Goal: Task Accomplishment & Management: Use online tool/utility

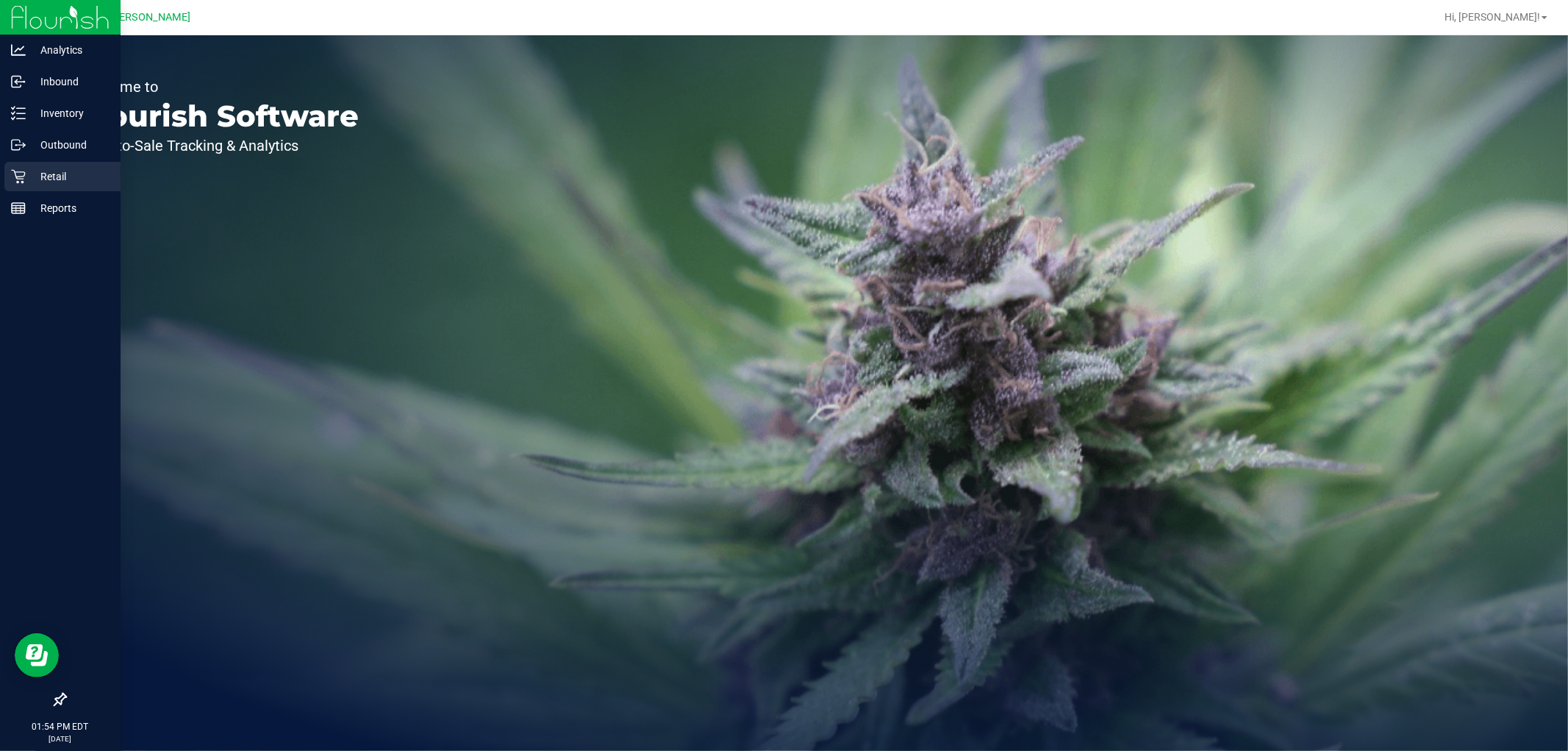
click at [11, 174] on div "Retail" at bounding box center [62, 176] width 116 height 30
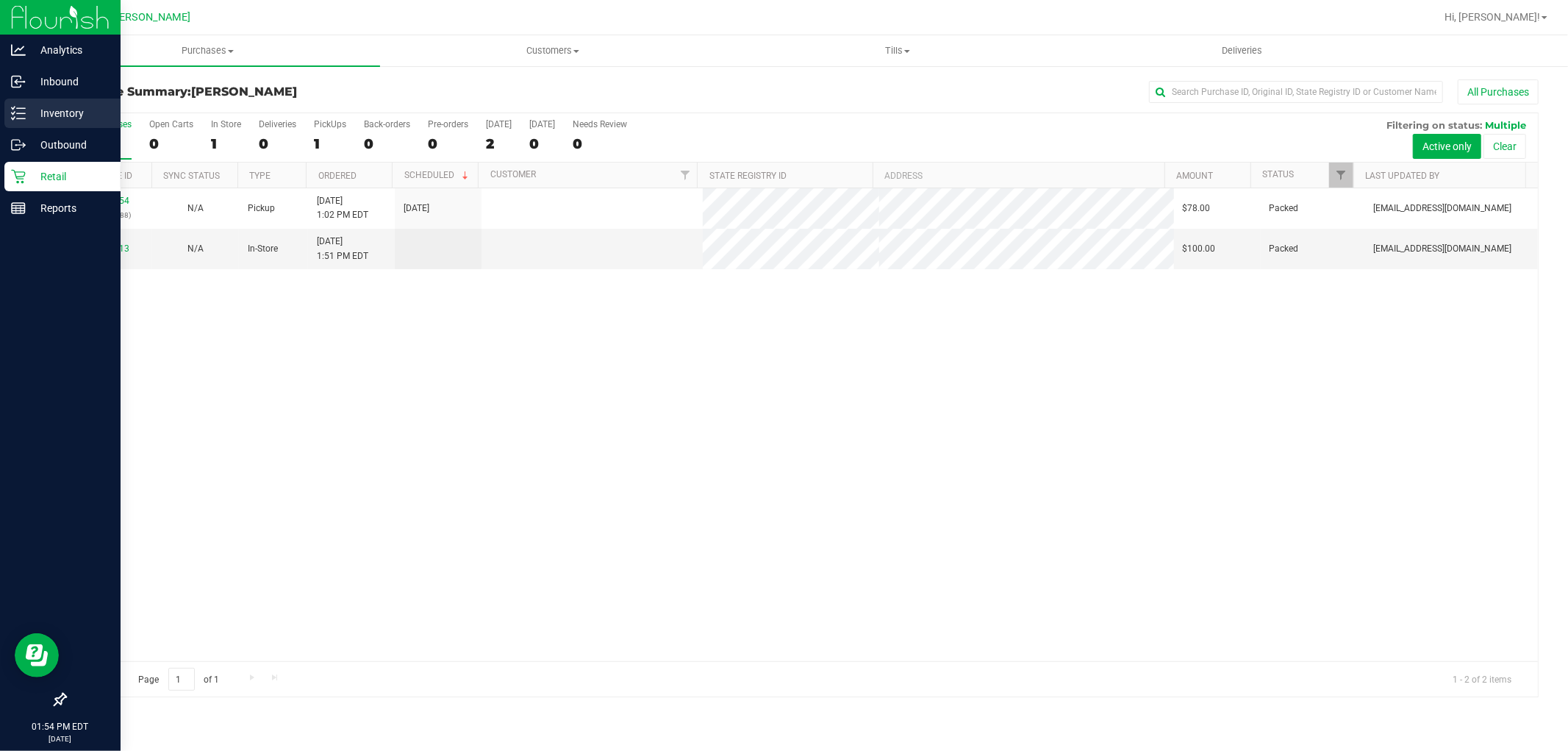
click at [15, 107] on icon at bounding box center [18, 113] width 14 height 14
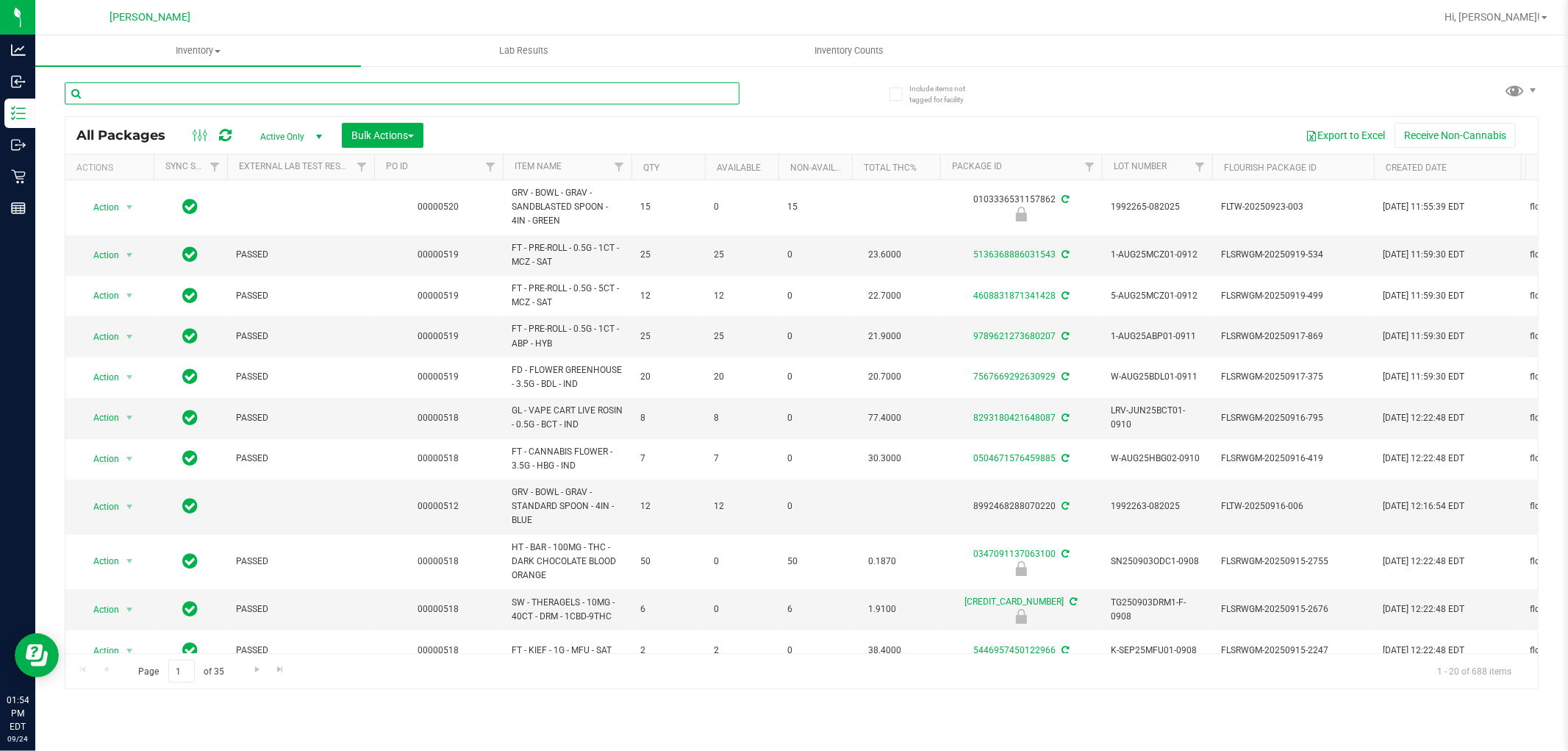
click at [310, 94] on input "text" at bounding box center [402, 93] width 675 height 22
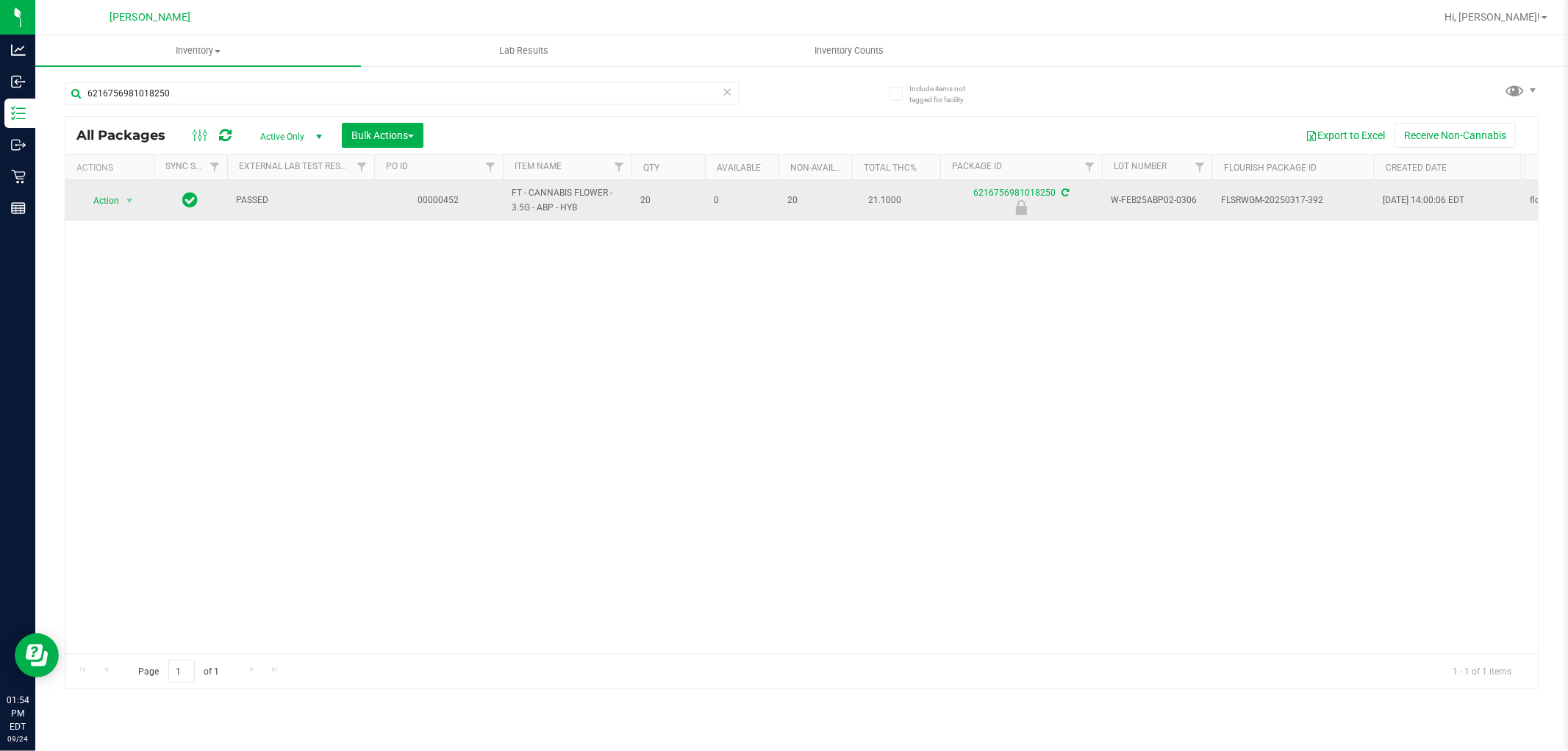
click at [553, 196] on span "FT - CANNABIS FLOWER - 3.5G - ABP - HYB" at bounding box center [567, 200] width 111 height 28
click at [553, 197] on span "FT - CANNABIS FLOWER - 3.5G - ABP - HYB" at bounding box center [567, 200] width 111 height 28
copy tr "FT - CANNABIS FLOWER - 3.5G - ABP - HYB"
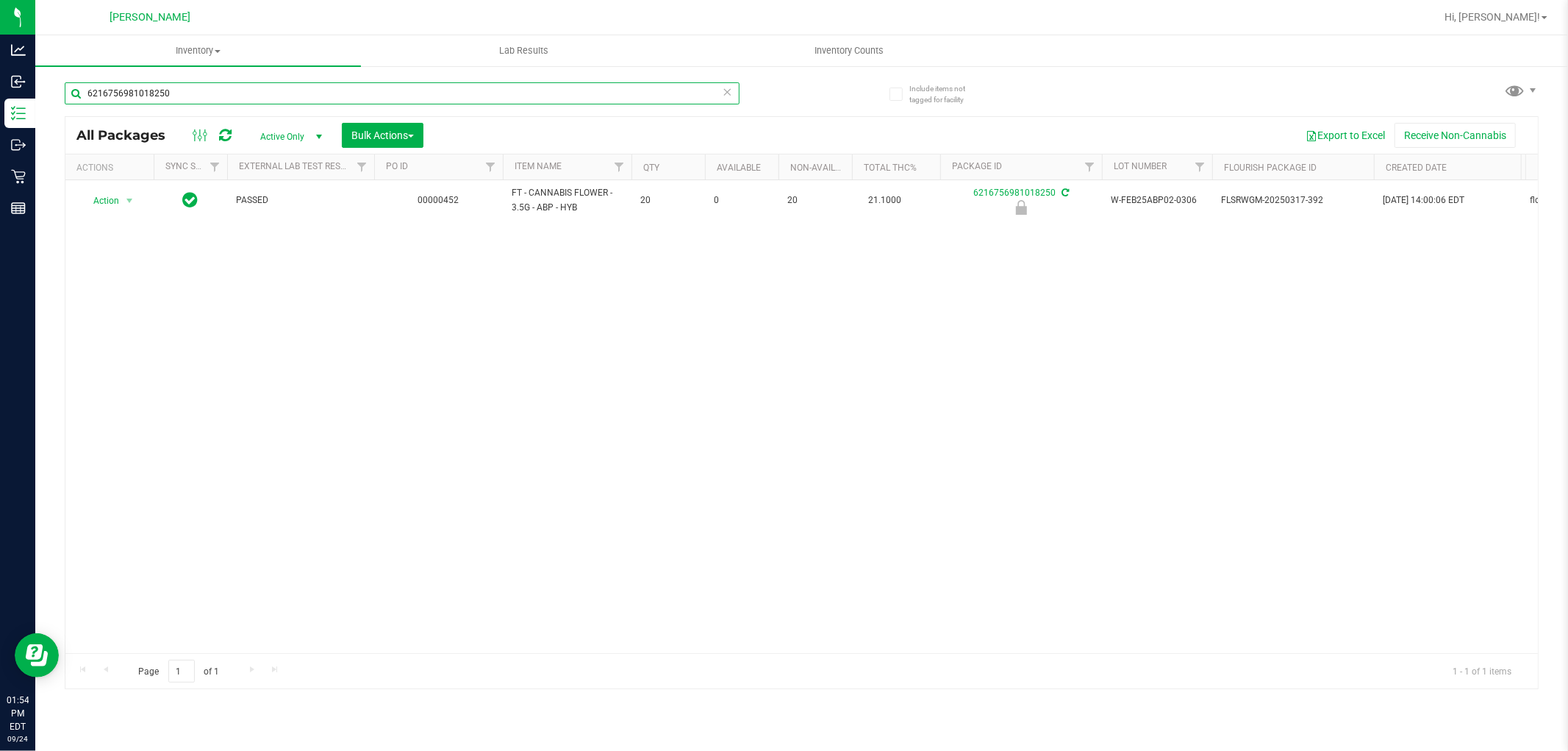
click at [155, 94] on input "6216756981018250" at bounding box center [402, 93] width 675 height 22
paste input "FT - CANNABIS FLOWER - 3.5G - ABP - HYB"
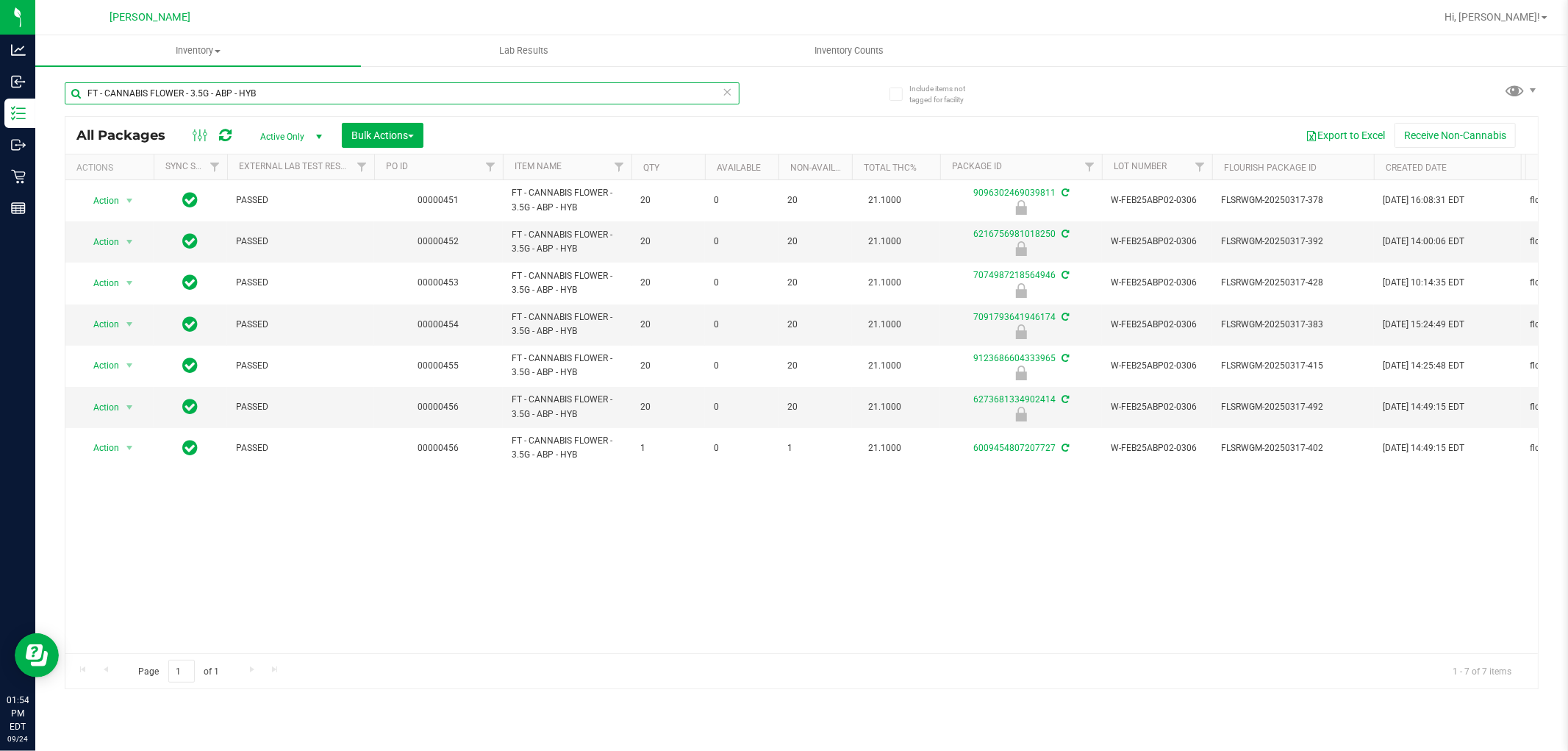
click at [311, 89] on input "FT - CANNABIS FLOWER - 3.5G - ABP - HYB" at bounding box center [402, 93] width 675 height 22
type input "6216756981018250"
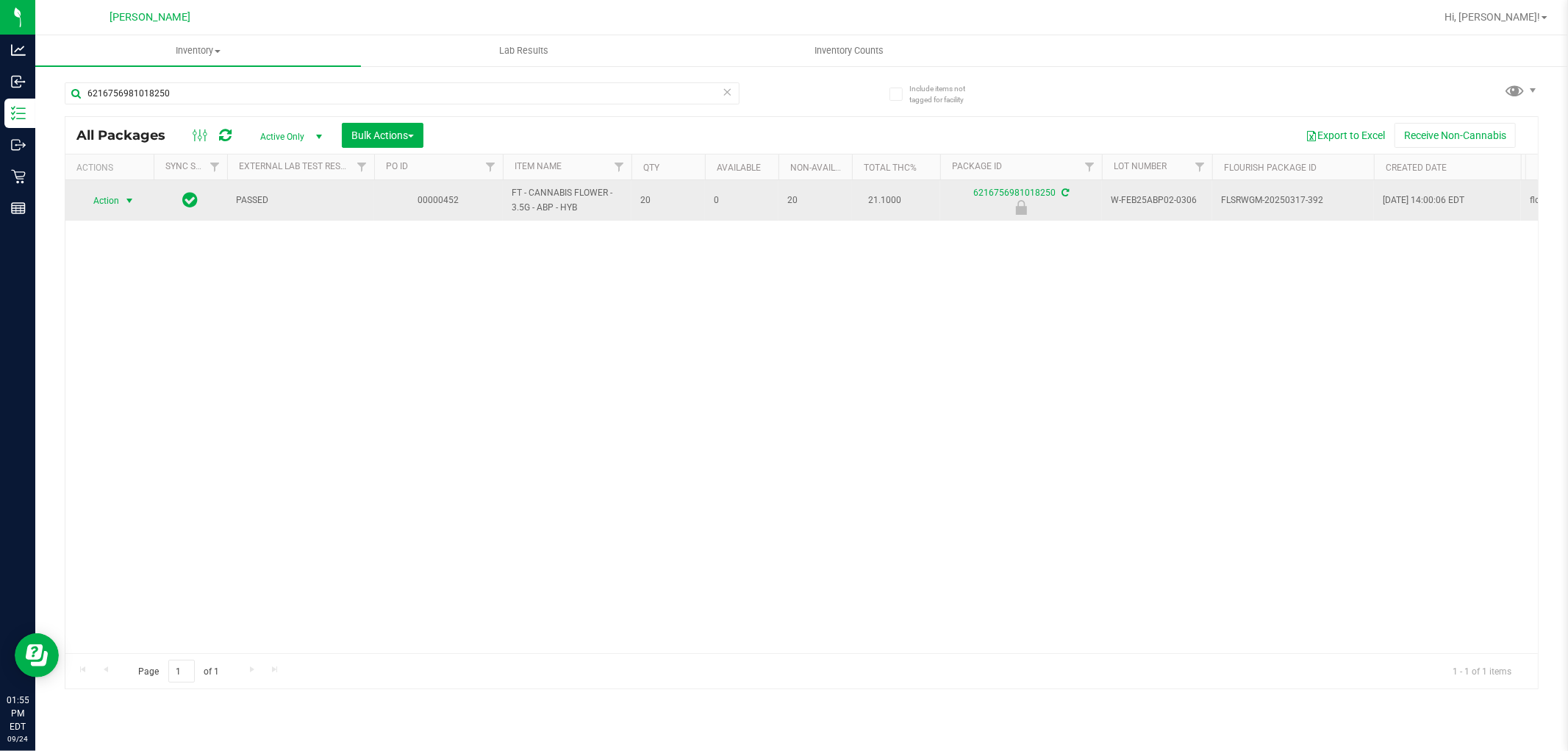
click at [128, 197] on span "select" at bounding box center [129, 200] width 11 height 11
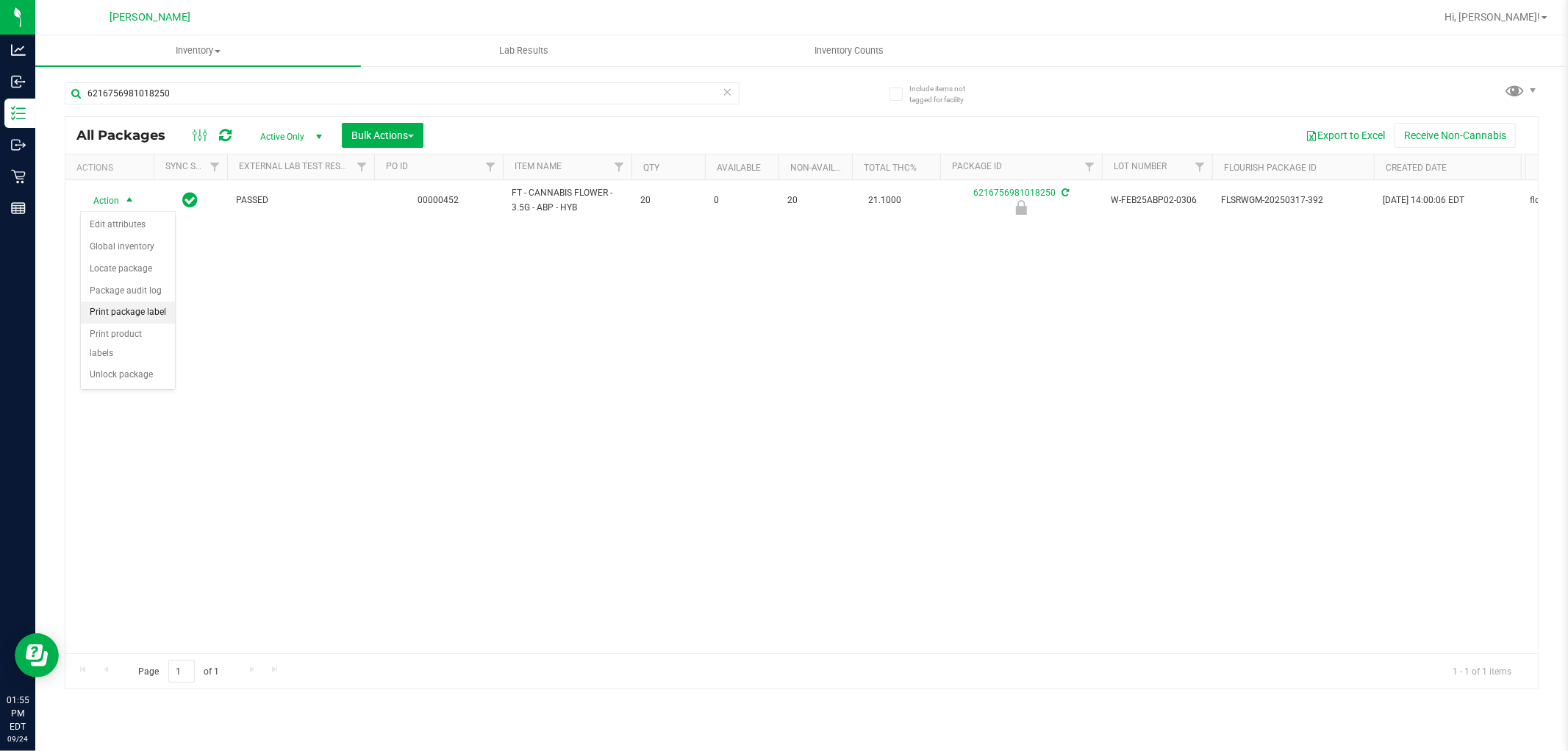
click at [147, 319] on li "Print package label" at bounding box center [128, 312] width 94 height 22
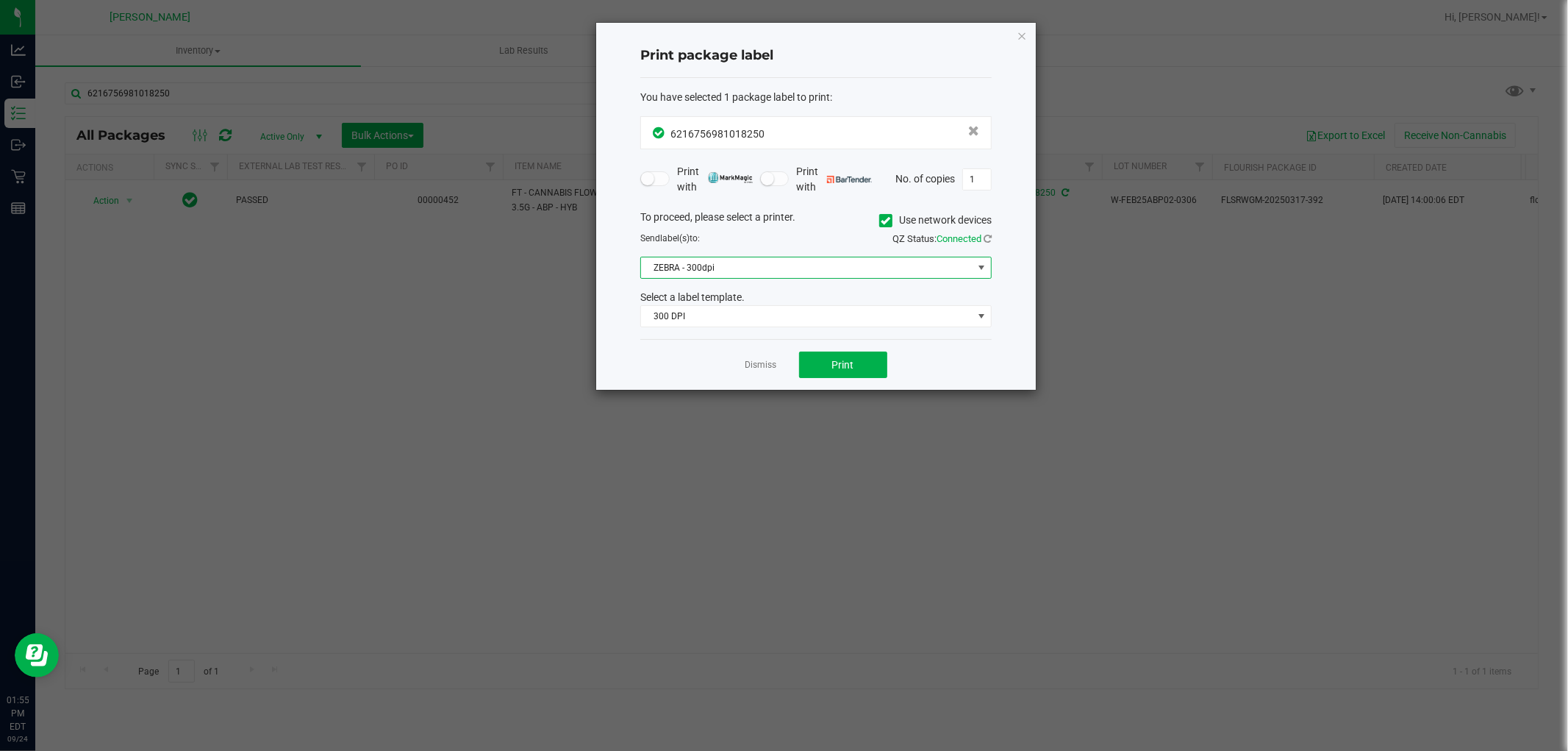
click at [785, 275] on span "ZEBRA - 300dpi" at bounding box center [807, 267] width 332 height 21
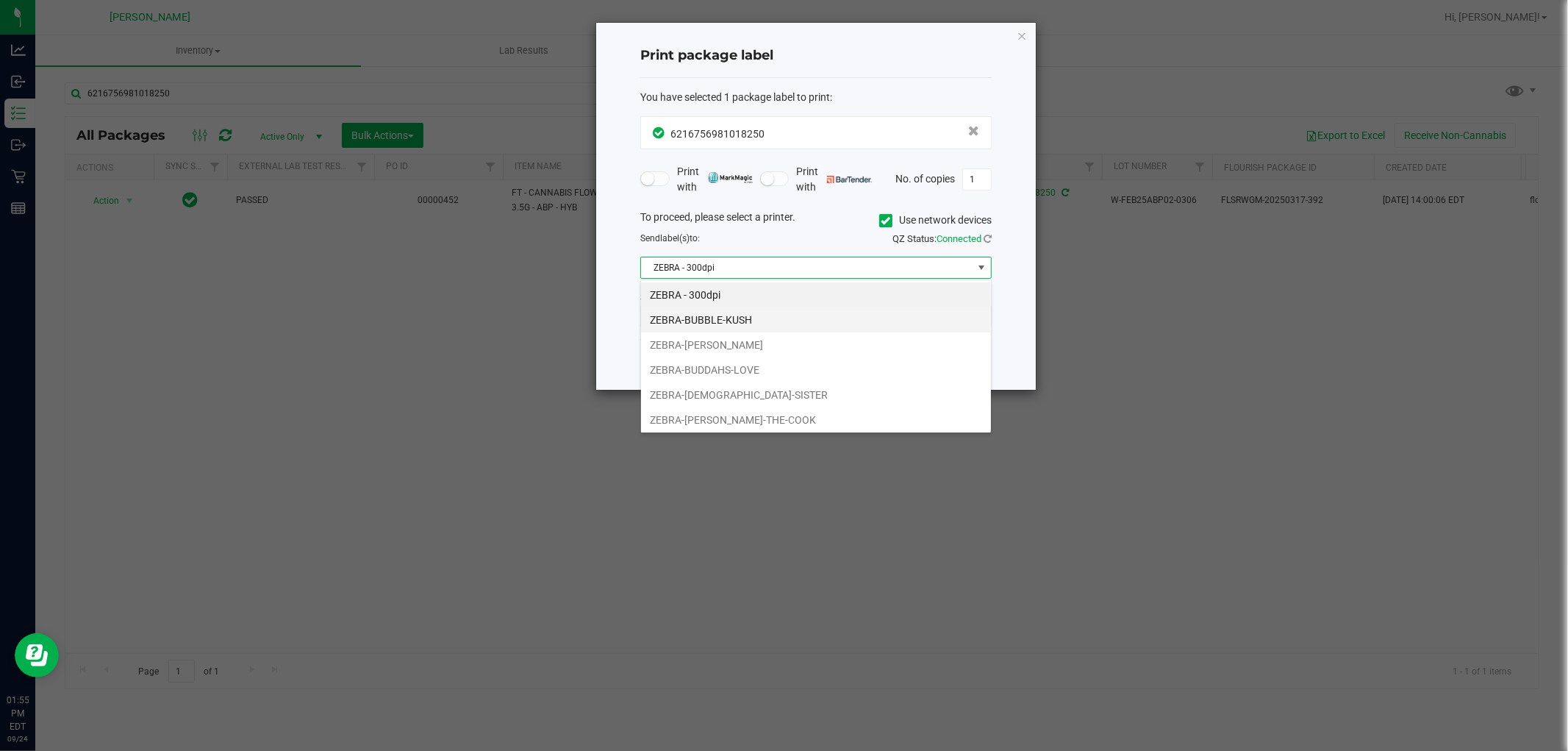
scroll to position [22, 351]
click at [743, 417] on li "ZEBRA-[PERSON_NAME]-THE-COOK" at bounding box center [816, 420] width 350 height 25
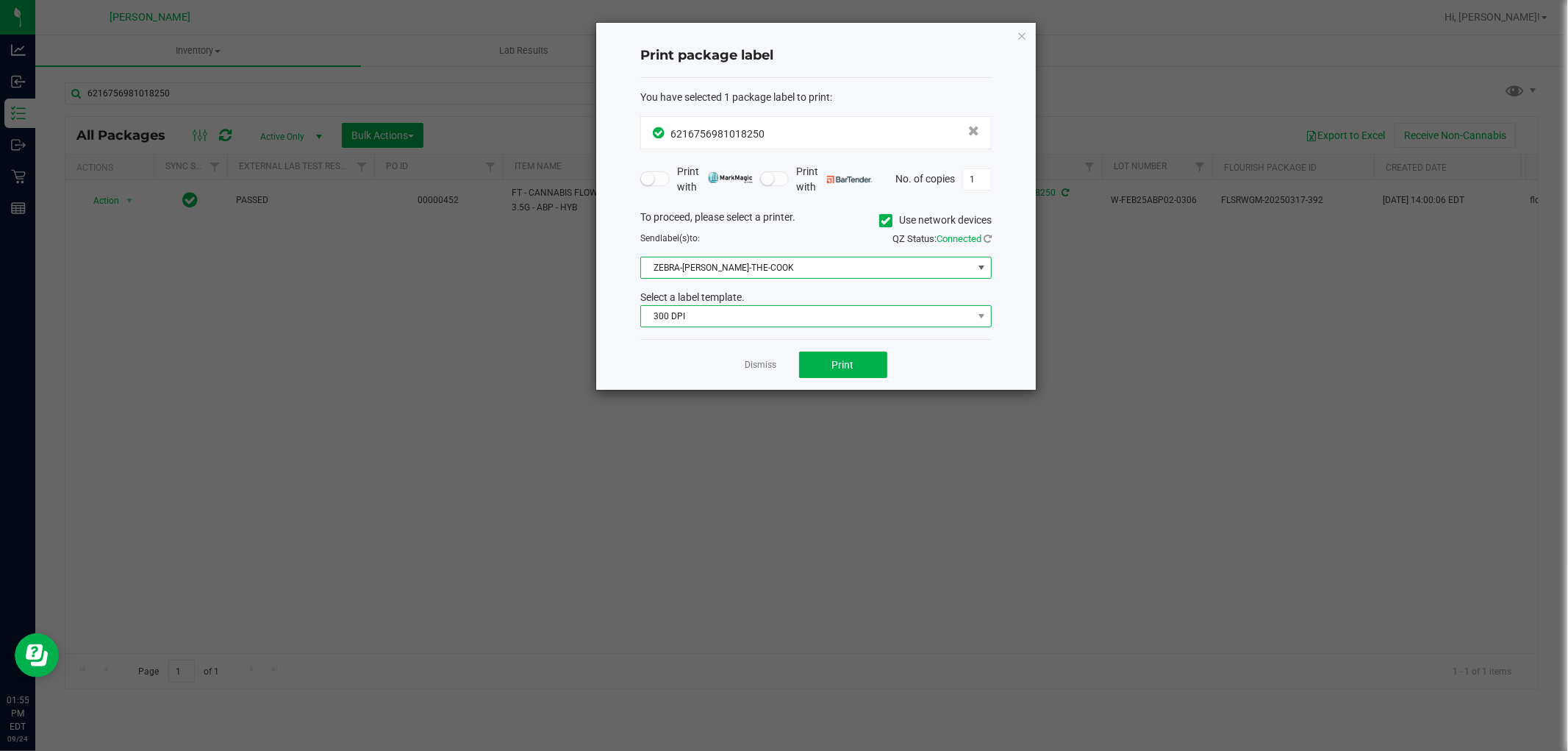
click at [770, 318] on span "300 DPI" at bounding box center [807, 316] width 332 height 21
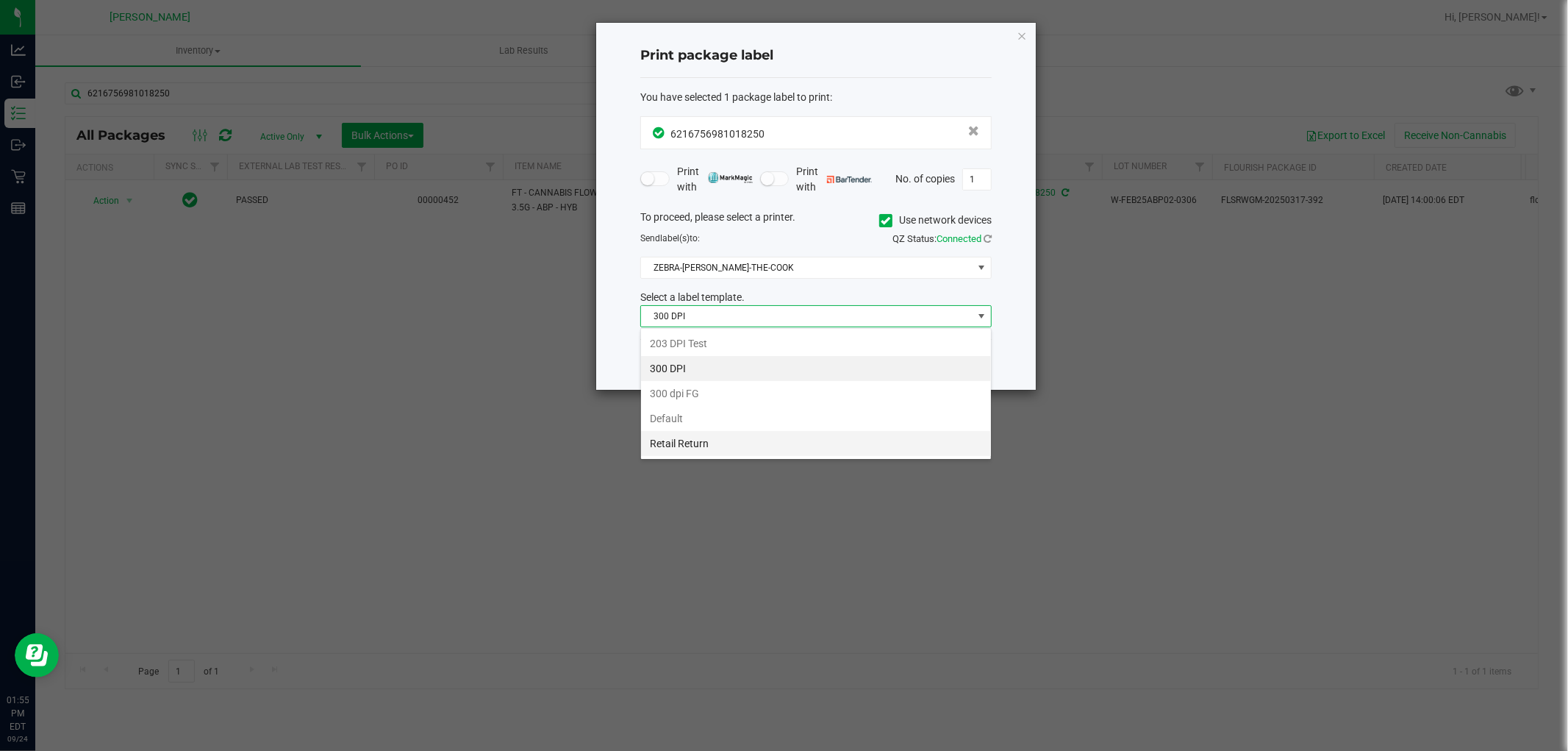
click at [731, 449] on li "Retail Return" at bounding box center [816, 443] width 350 height 25
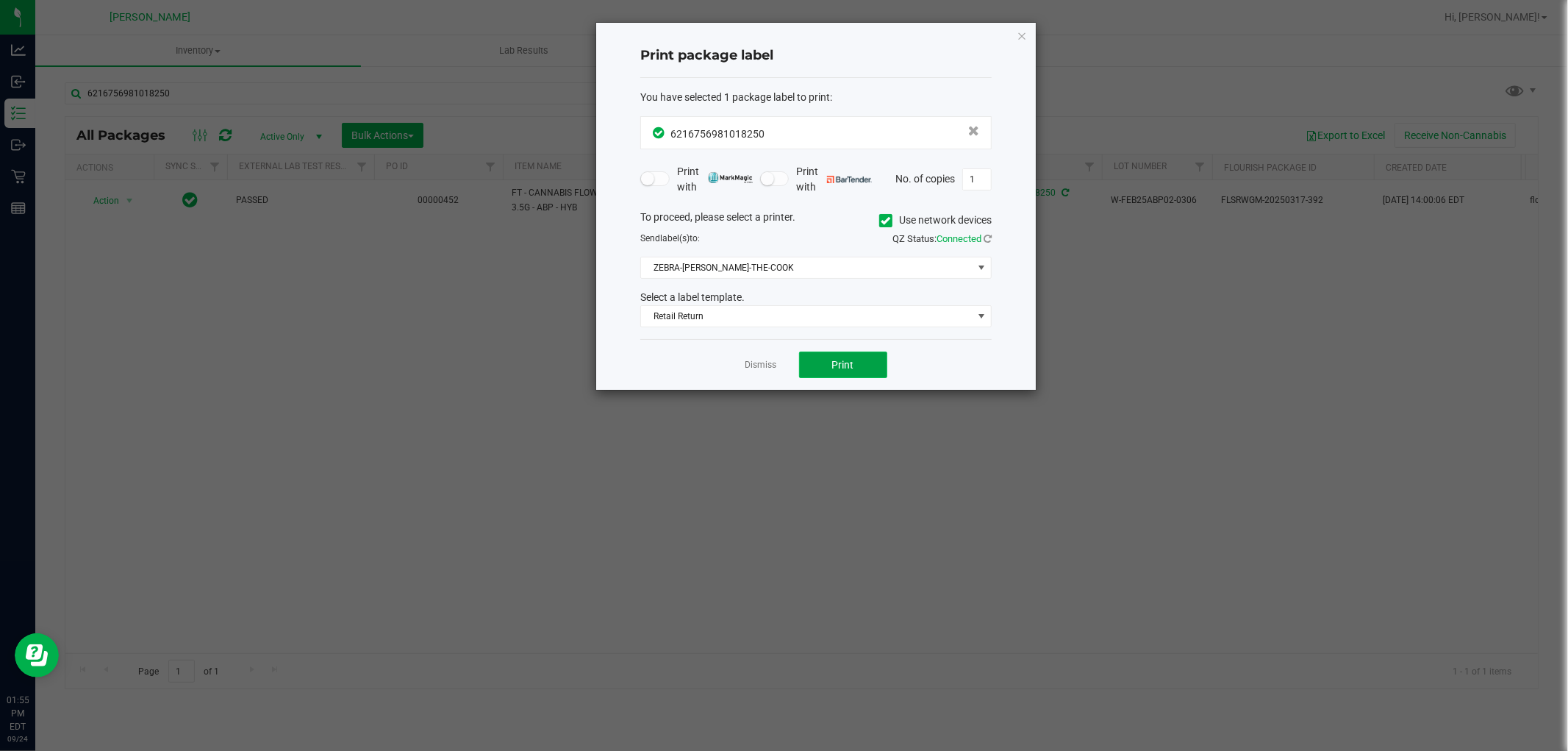
click at [841, 369] on span "Print" at bounding box center [843, 364] width 22 height 11
drag, startPoint x: 777, startPoint y: 364, endPoint x: 766, endPoint y: 364, distance: 11.0
click at [769, 364] on div "Dismiss Print" at bounding box center [816, 364] width 352 height 51
click at [766, 364] on link "Dismiss" at bounding box center [761, 365] width 32 height 12
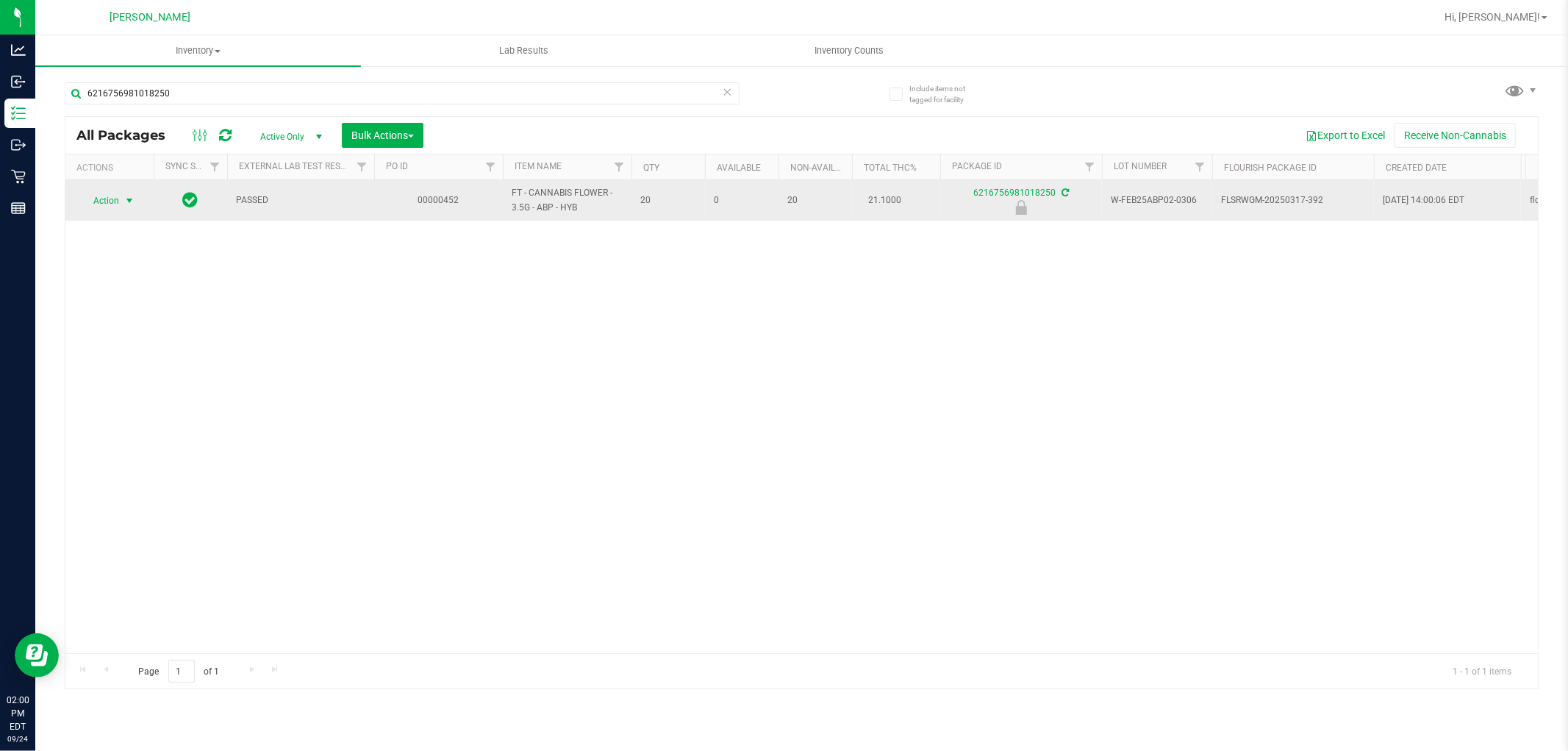
click at [130, 204] on span "select" at bounding box center [129, 200] width 11 height 11
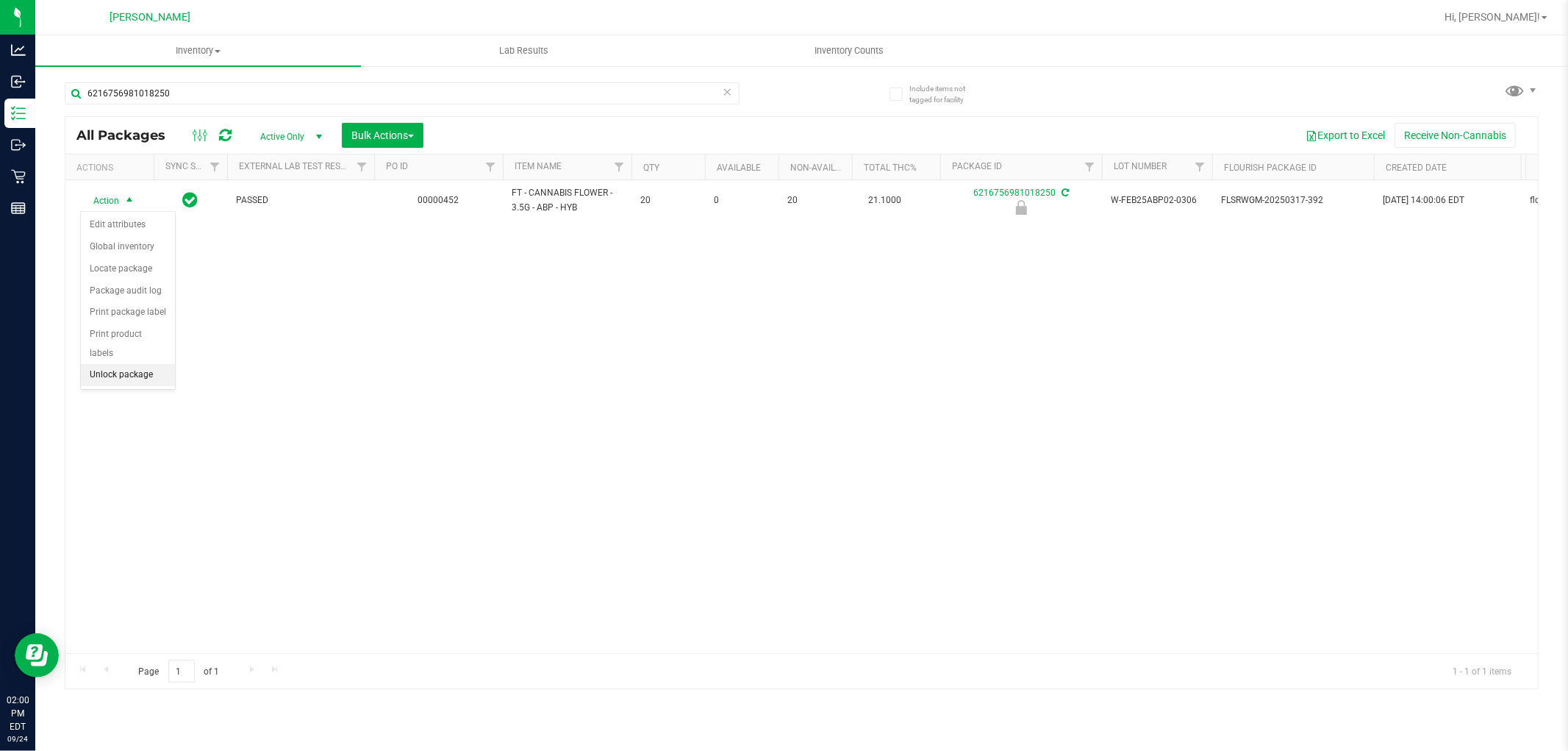
click at [133, 378] on li "Unlock package" at bounding box center [128, 375] width 94 height 22
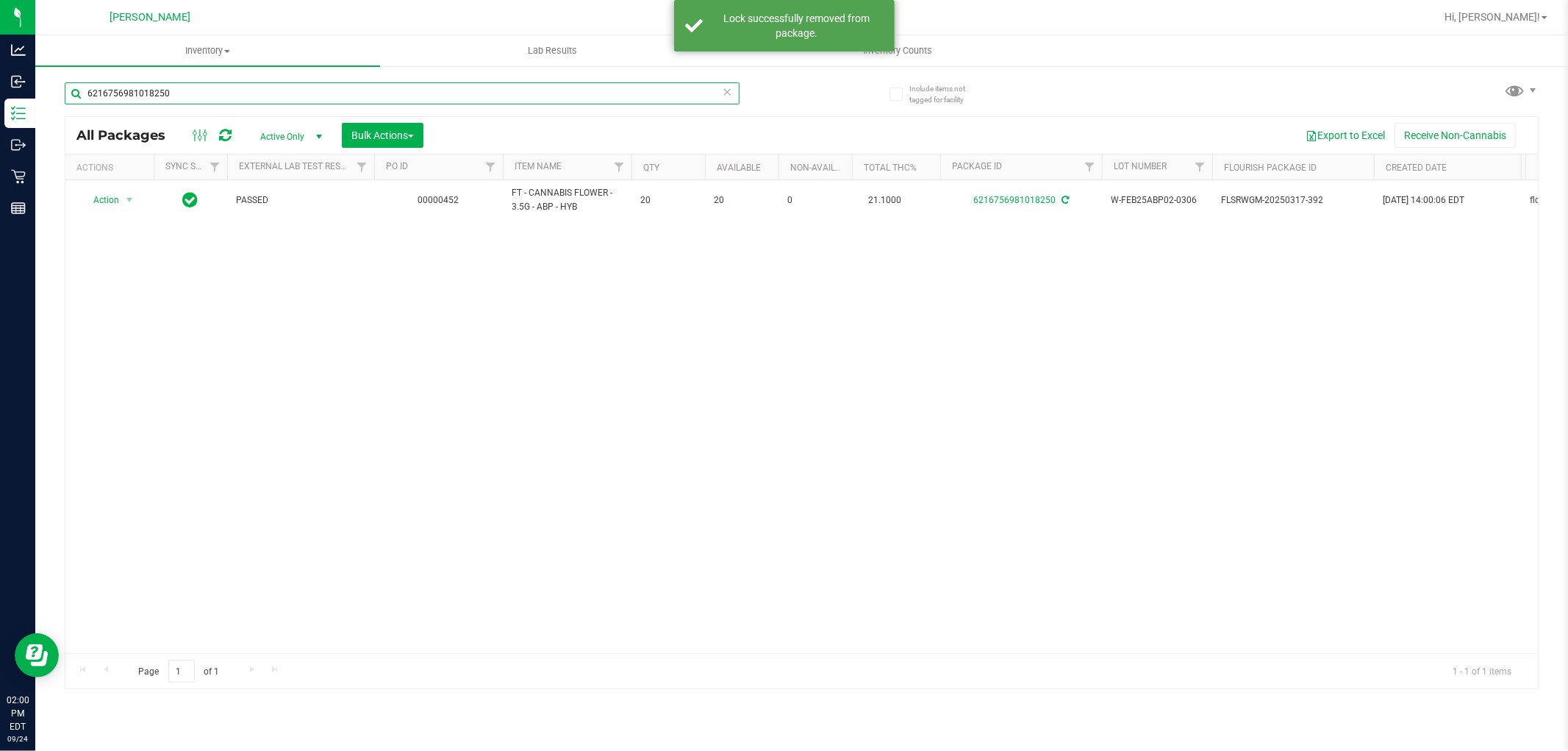
click at [384, 91] on input "6216756981018250" at bounding box center [402, 93] width 675 height 22
type input "6216756981018250"
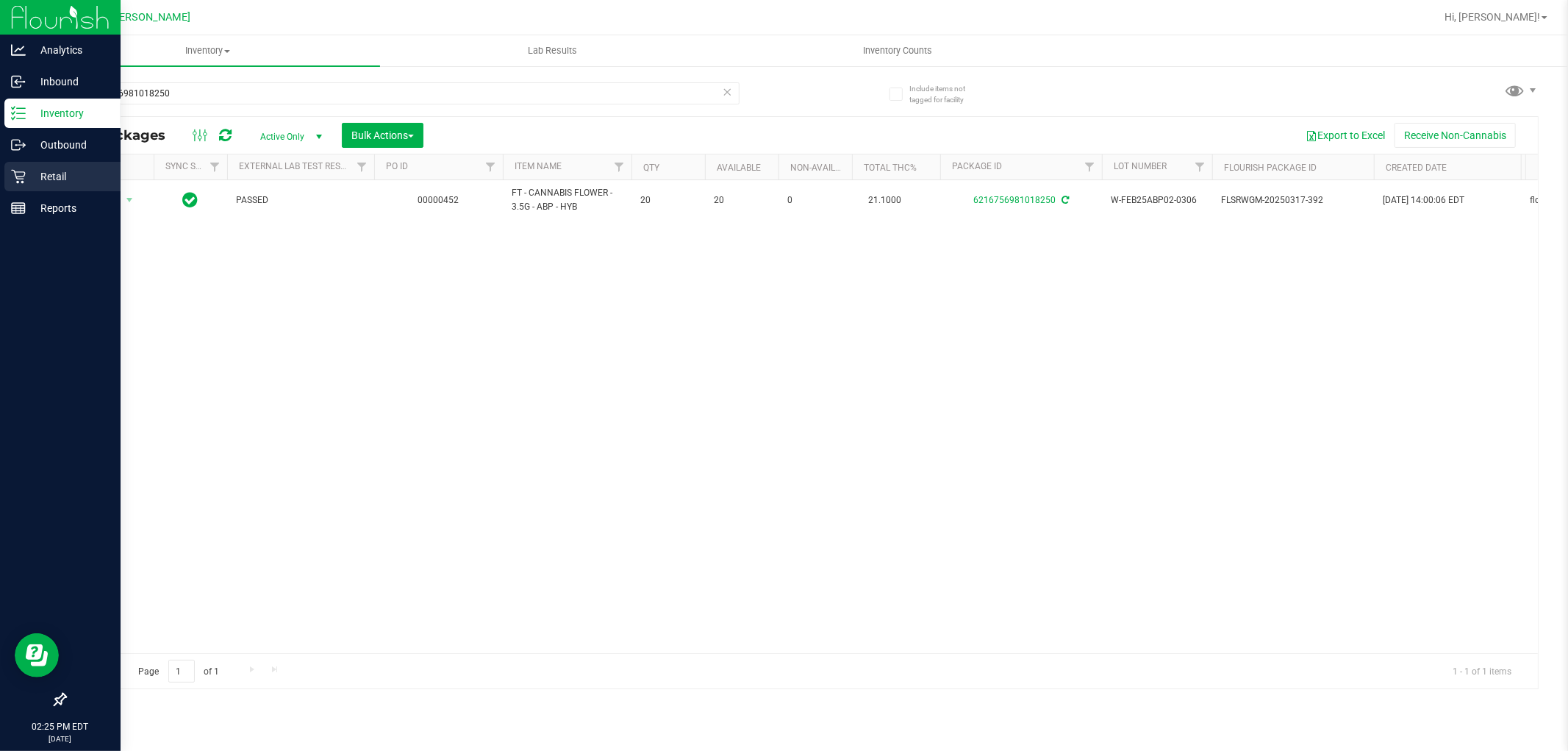
click at [11, 171] on icon at bounding box center [18, 176] width 14 height 14
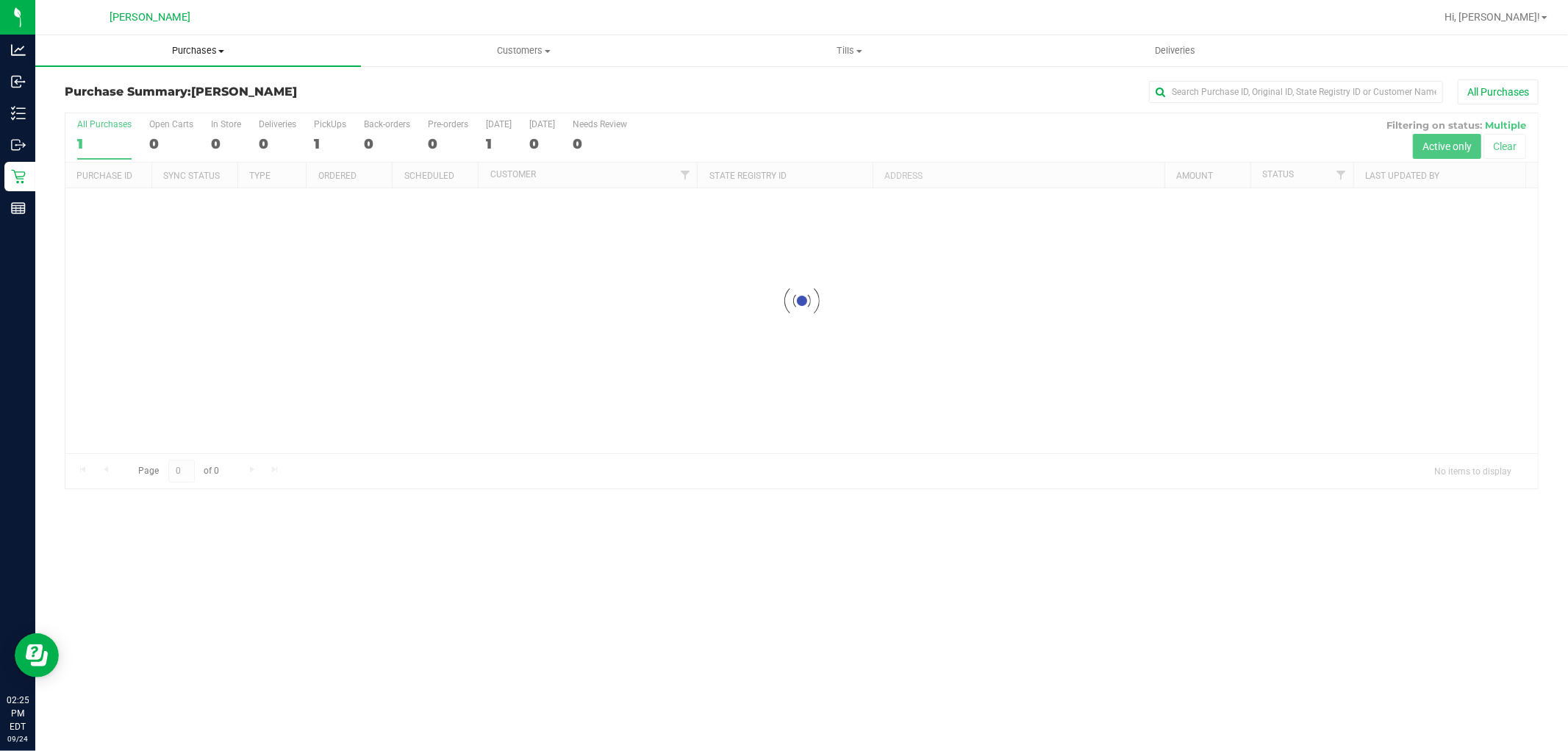
click at [174, 53] on span "Purchases" at bounding box center [198, 50] width 326 height 13
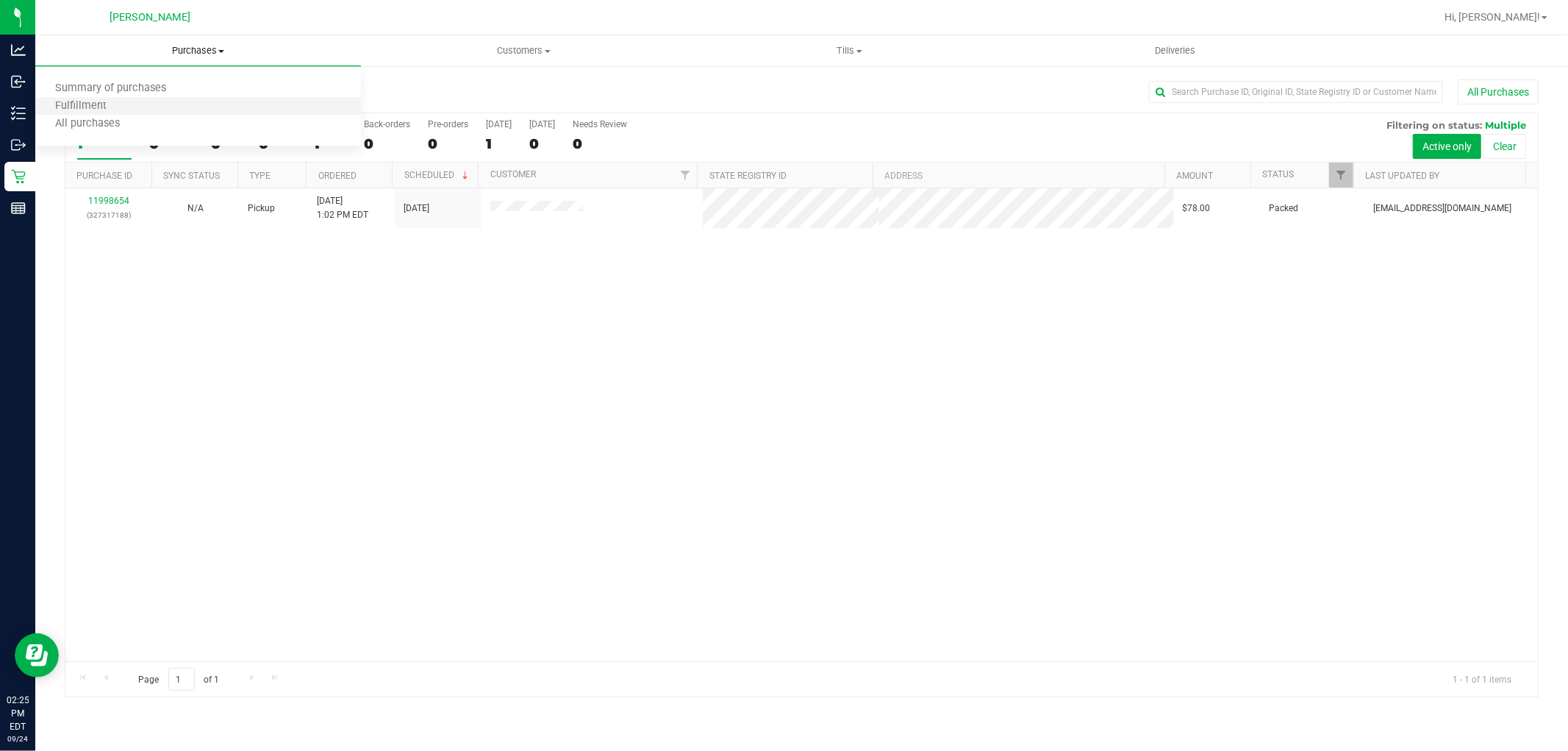
click at [130, 107] on li "Fulfillment" at bounding box center [198, 106] width 326 height 18
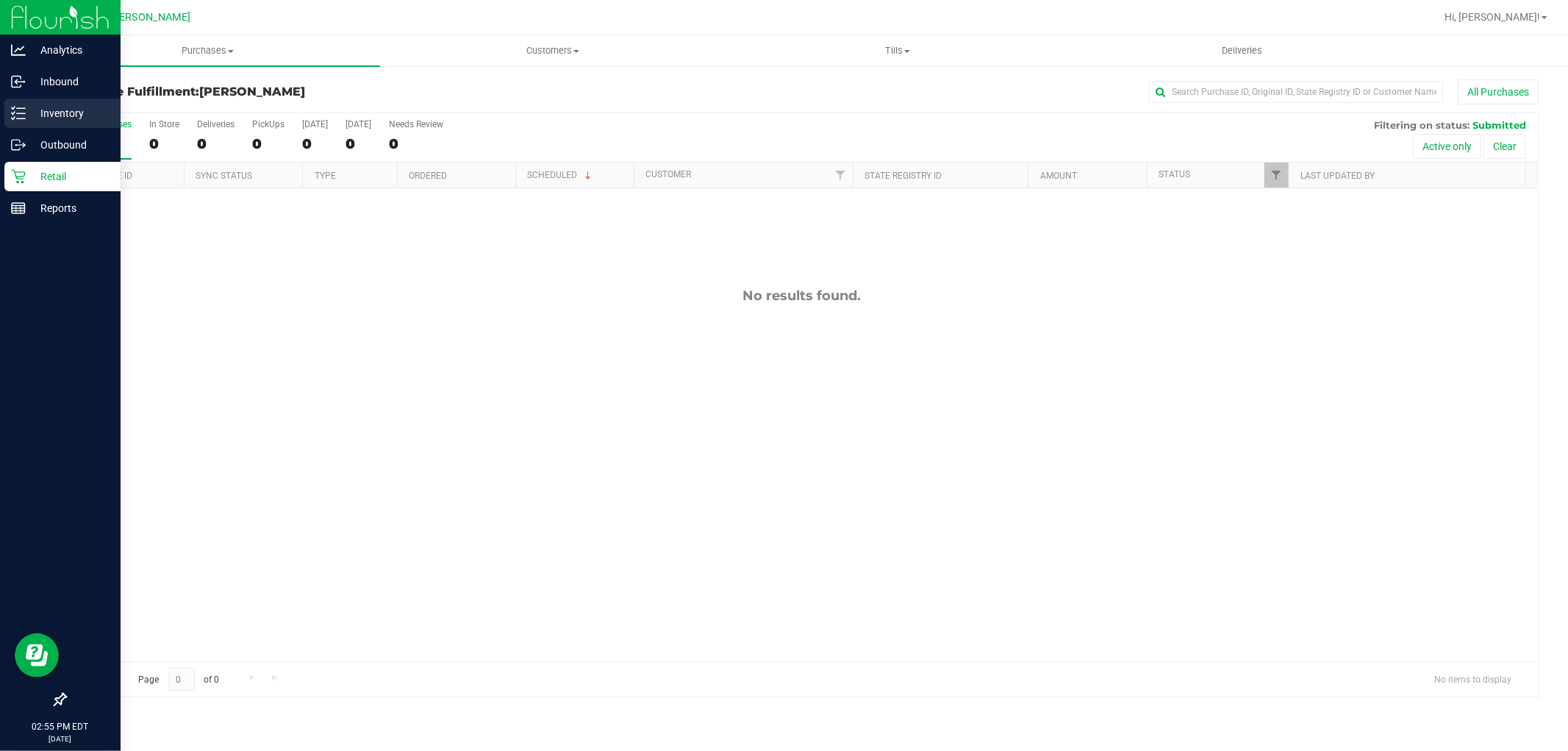
click at [70, 120] on p "Inventory" at bounding box center [70, 113] width 88 height 18
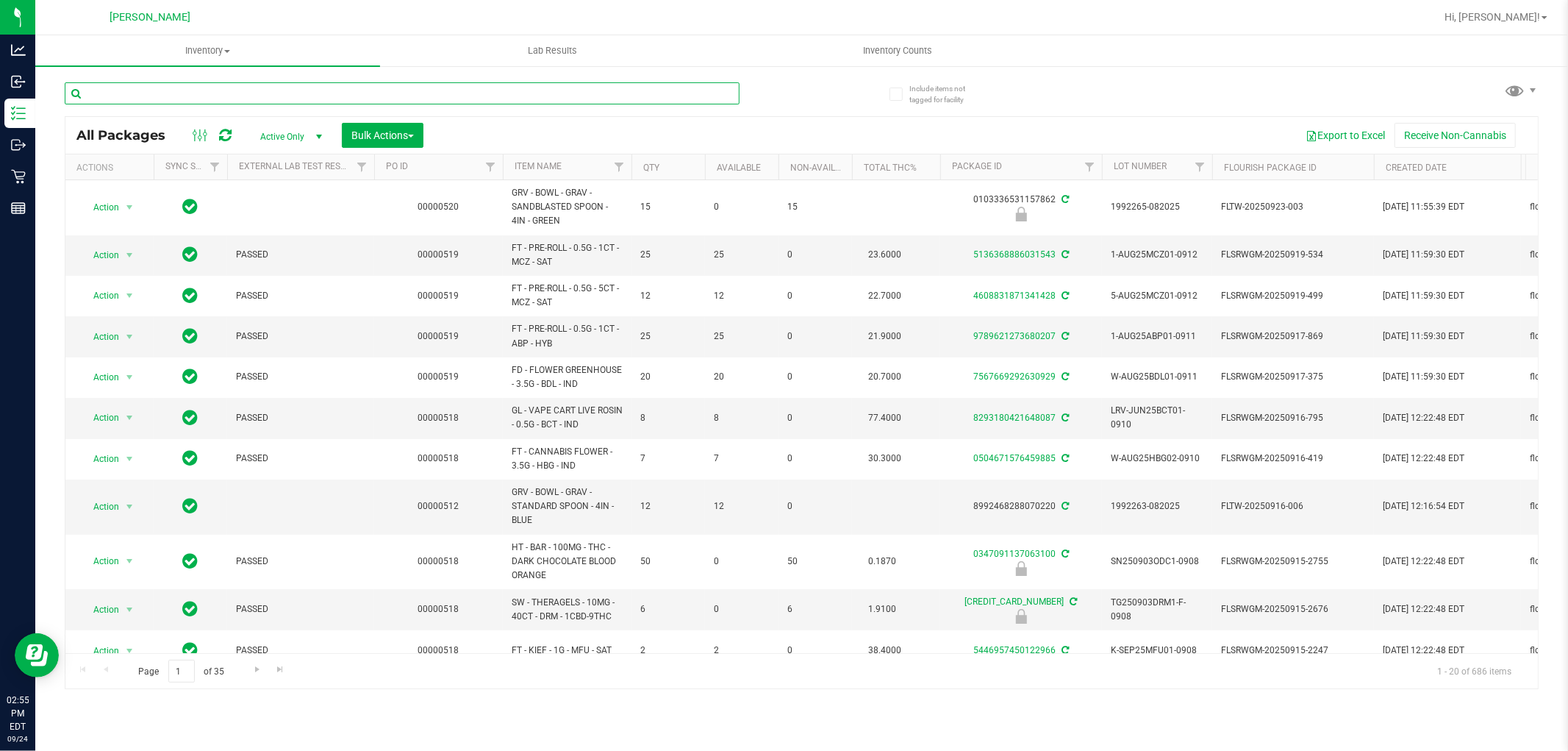
click at [332, 91] on input "text" at bounding box center [402, 93] width 675 height 22
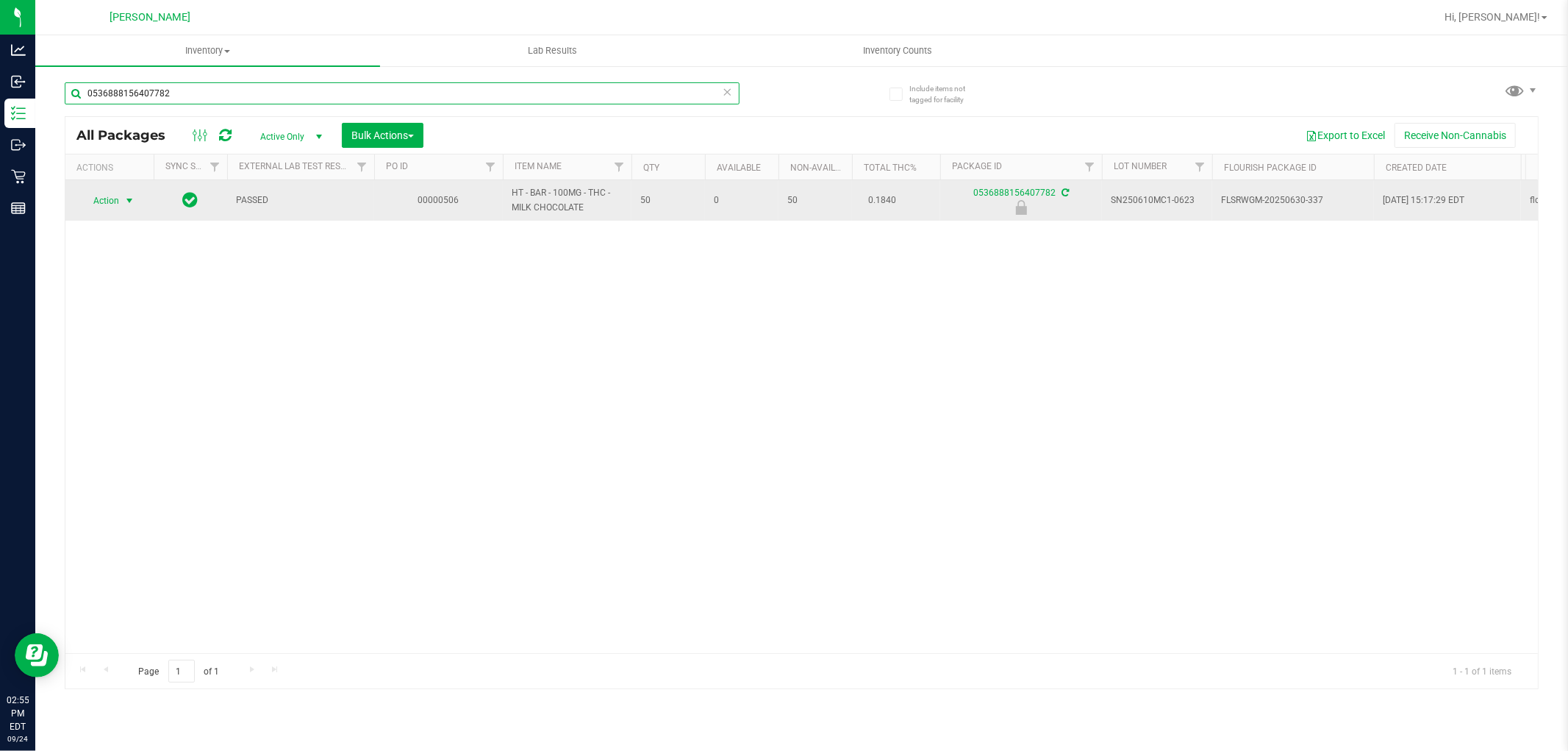
type input "0536888156407782"
click at [129, 203] on span "select" at bounding box center [129, 200] width 11 height 11
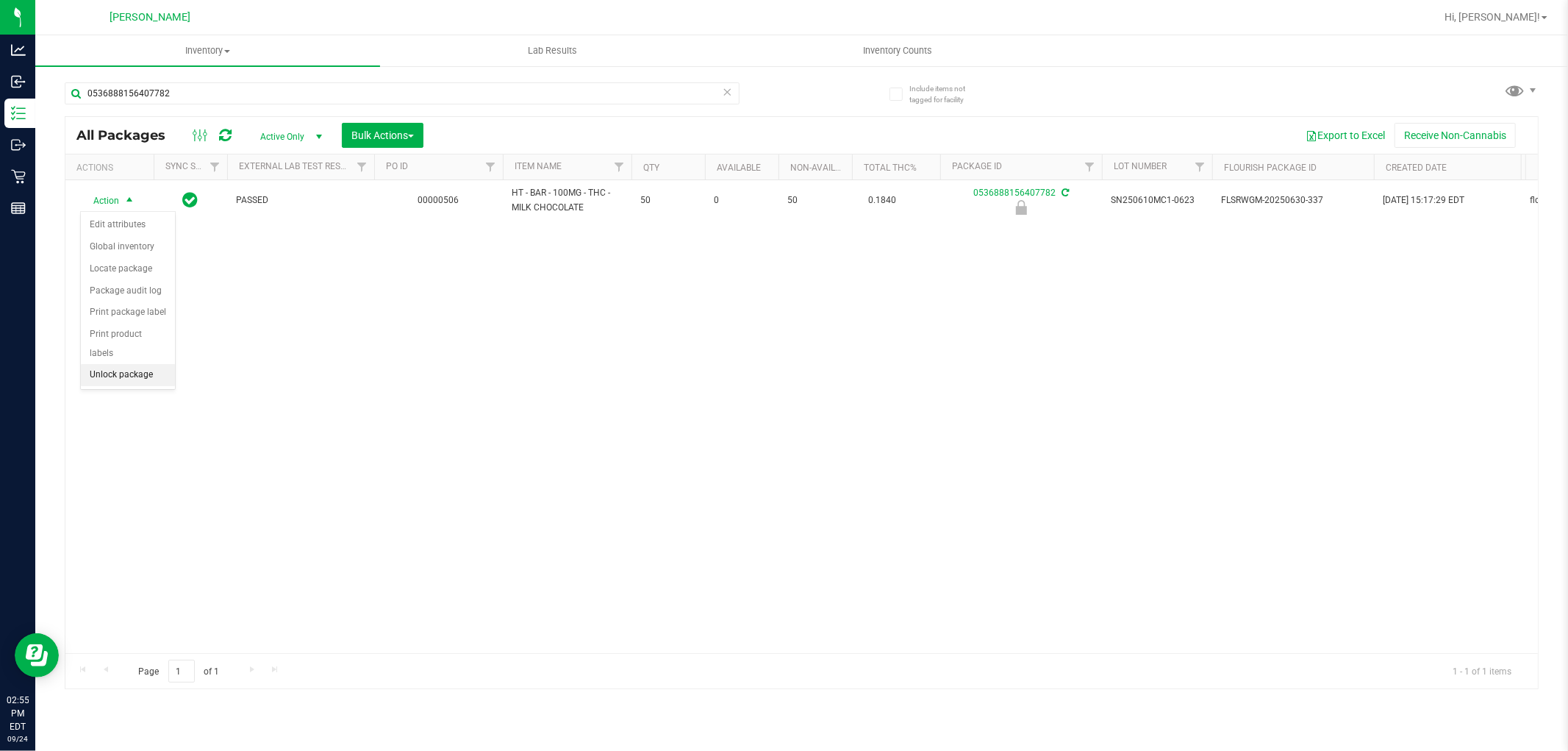
click at [105, 379] on li "Unlock package" at bounding box center [128, 375] width 94 height 22
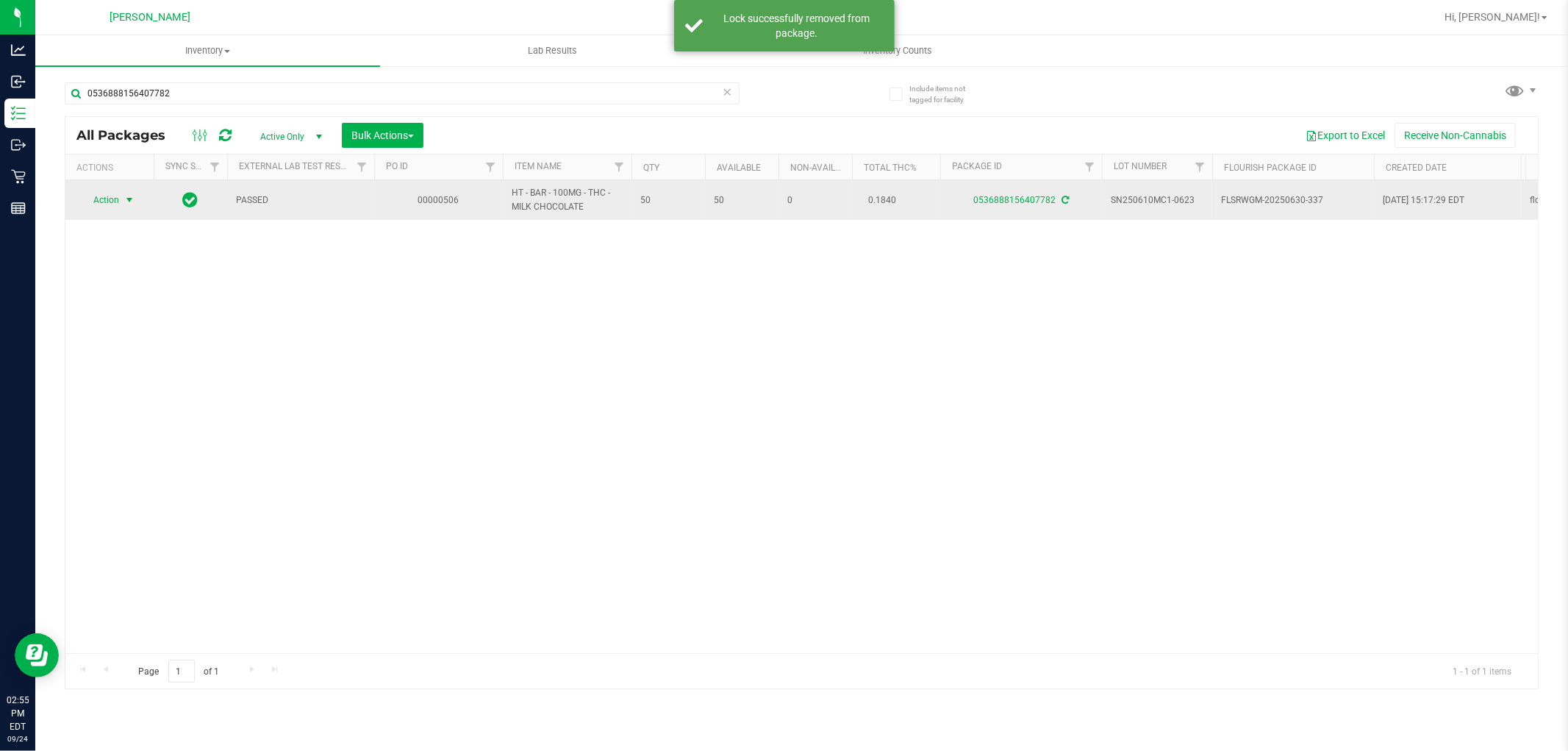
click at [132, 201] on span "select" at bounding box center [129, 200] width 11 height 11
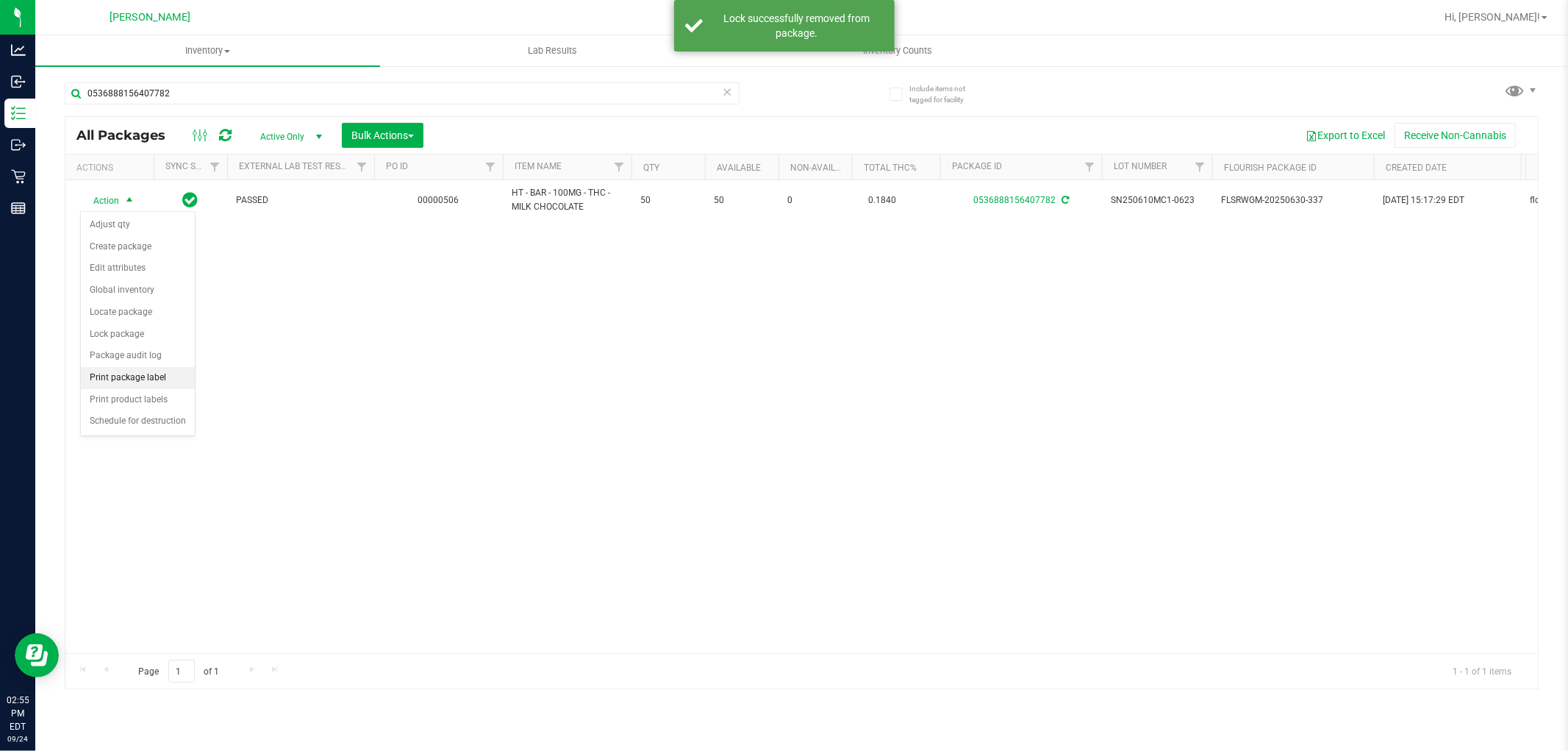
click at [142, 382] on li "Print package label" at bounding box center [138, 378] width 114 height 22
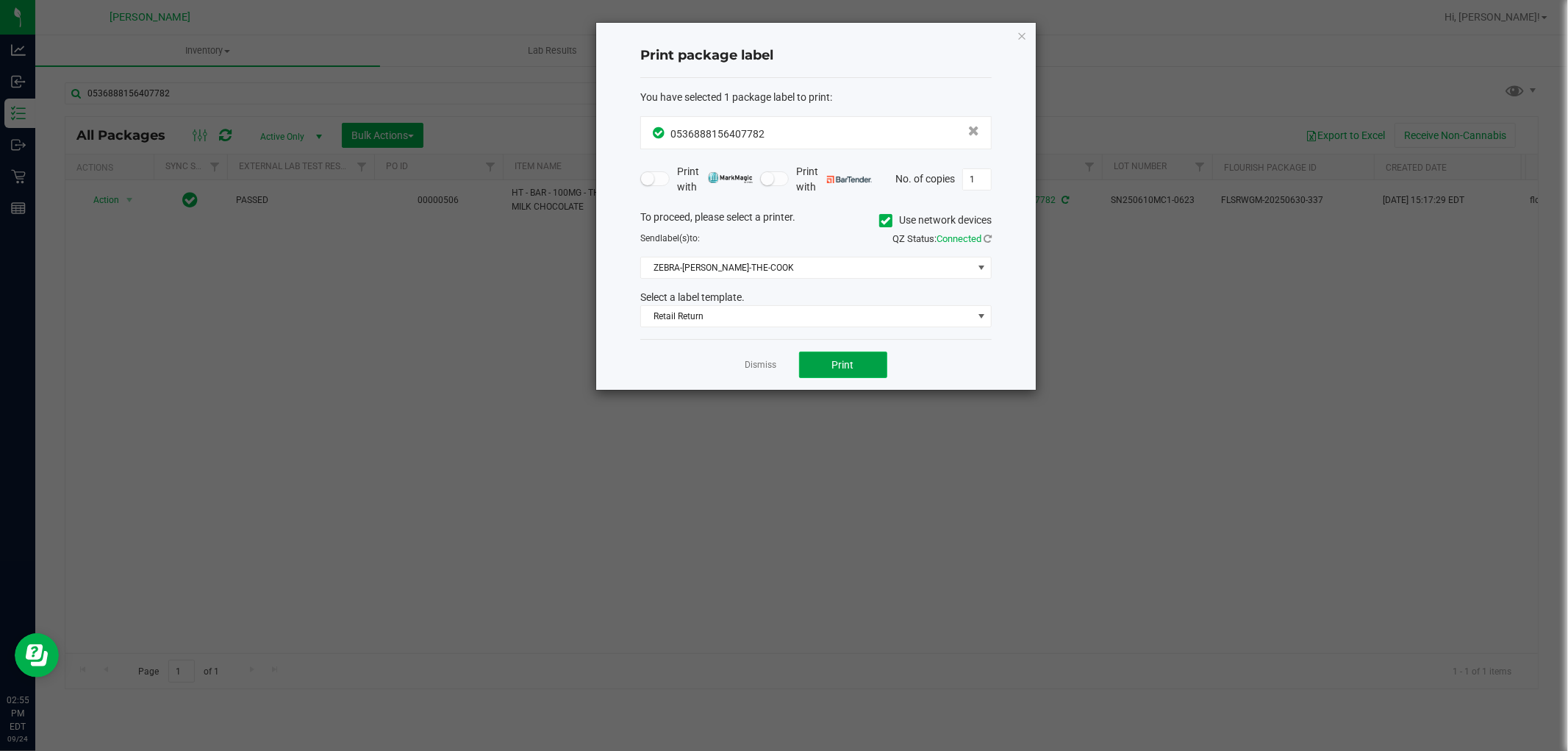
click at [817, 365] on button "Print" at bounding box center [843, 365] width 88 height 27
click at [757, 366] on link "Dismiss" at bounding box center [761, 365] width 32 height 12
